Goal: Use online tool/utility: Utilize a website feature to perform a specific function

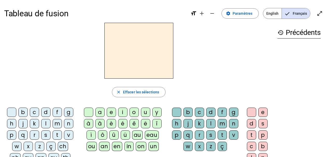
click at [24, 112] on div "b" at bounding box center [22, 112] width 9 height 9
click at [132, 110] on div "o" at bounding box center [133, 112] width 9 height 9
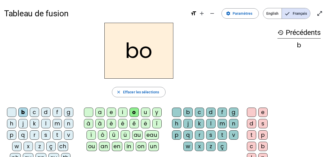
click at [211, 125] on div "l" at bounding box center [210, 123] width 9 height 9
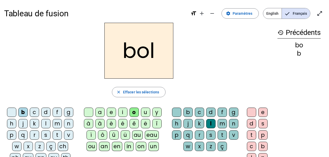
click at [45, 136] on div "s" at bounding box center [45, 134] width 9 height 9
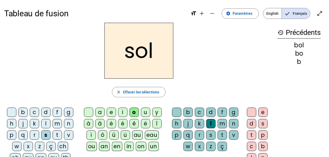
click at [124, 112] on div "i" at bounding box center [122, 112] width 9 height 9
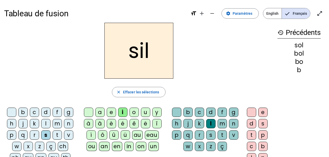
click at [210, 124] on div "l" at bounding box center [210, 123] width 9 height 9
click at [180, 113] on div at bounding box center [176, 112] width 9 height 9
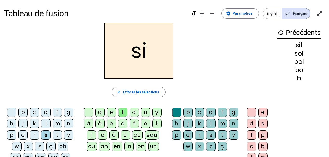
click at [68, 122] on div "n" at bounding box center [68, 123] width 9 height 9
click at [114, 113] on div "e" at bounding box center [111, 112] width 9 height 9
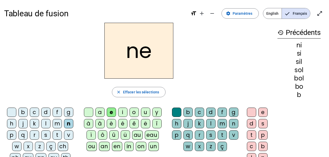
click at [47, 125] on div "l" at bounding box center [45, 123] width 9 height 9
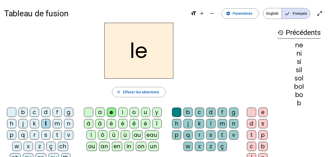
click at [99, 112] on div "a" at bounding box center [99, 112] width 9 height 9
click at [69, 135] on div "v" at bounding box center [68, 134] width 9 height 9
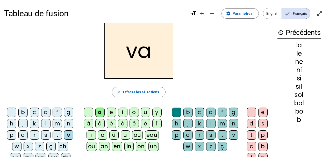
click at [56, 135] on div "t" at bounding box center [57, 134] width 9 height 9
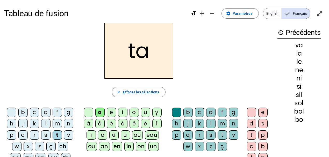
click at [111, 113] on div "e" at bounding box center [111, 112] width 9 height 9
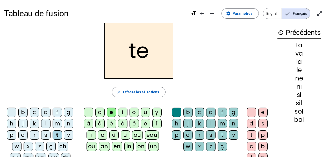
click at [48, 116] on div "d" at bounding box center [45, 112] width 9 height 9
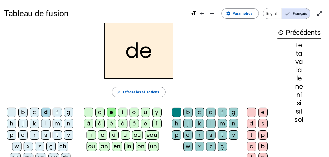
click at [58, 123] on div "m" at bounding box center [57, 123] width 9 height 9
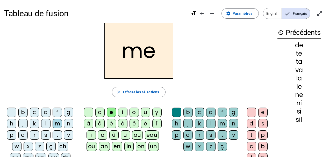
click at [98, 113] on div "a" at bounding box center [99, 112] width 9 height 9
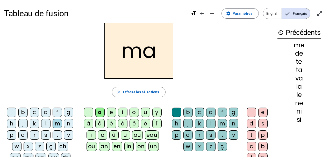
click at [207, 122] on div "l" at bounding box center [210, 123] width 9 height 9
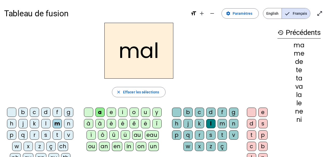
click at [23, 113] on div "b" at bounding box center [22, 112] width 9 height 9
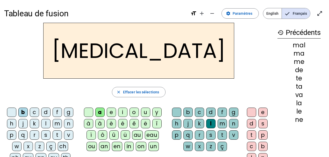
click at [201, 111] on div "c" at bounding box center [199, 112] width 9 height 9
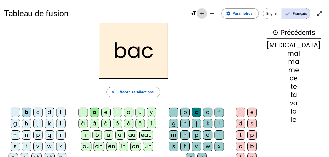
click at [204, 15] on mat-icon "add" at bounding box center [201, 13] width 6 height 6
